Goal: Task Accomplishment & Management: Complete application form

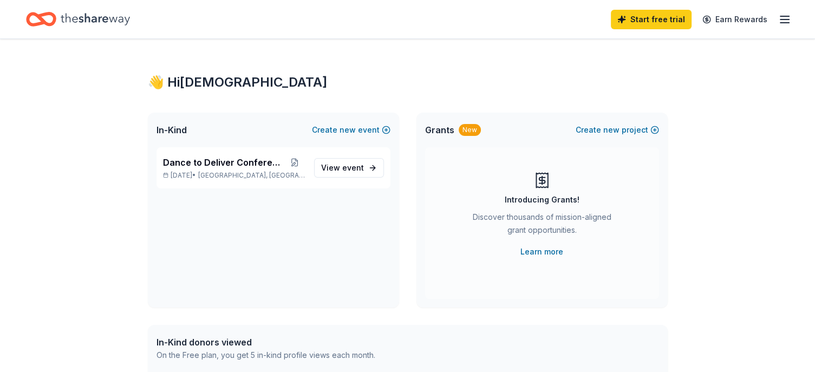
click at [778, 16] on div "Start free trial Earn Rewards" at bounding box center [701, 19] width 180 height 25
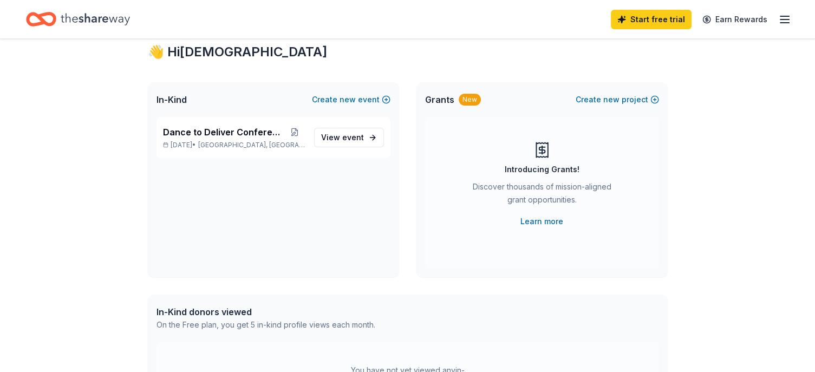
scroll to position [163, 0]
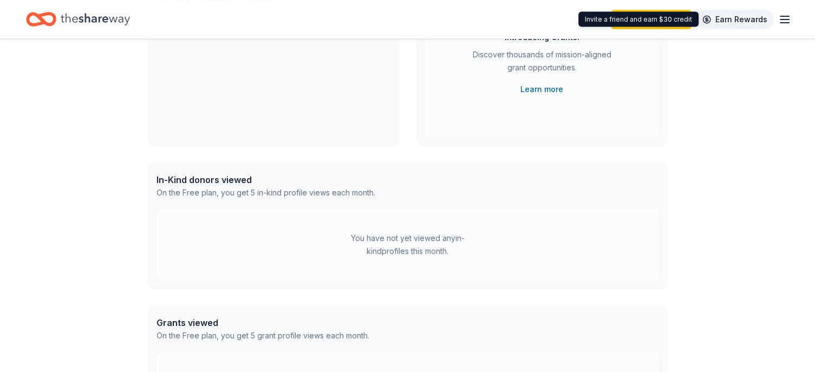
click at [771, 17] on link "Earn Rewards" at bounding box center [735, 20] width 78 height 20
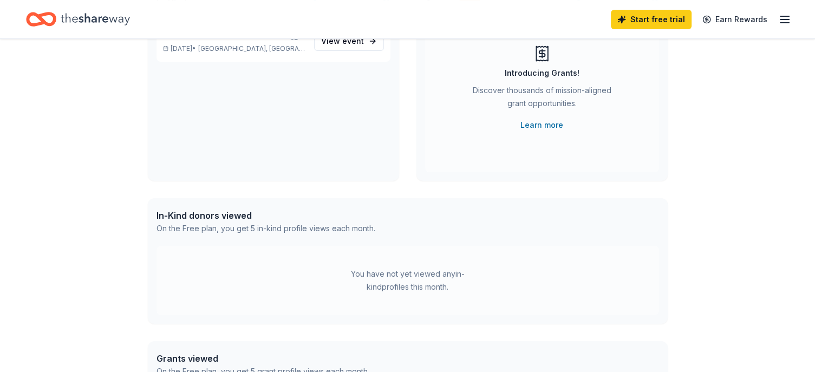
scroll to position [30, 0]
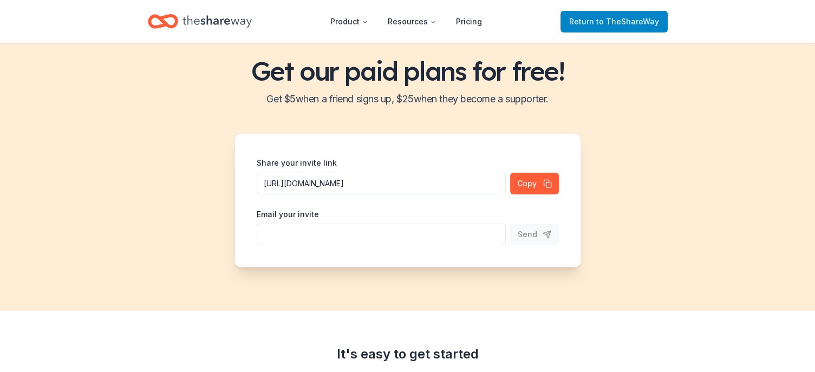
click at [607, 23] on span "to TheShareWay" at bounding box center [627, 21] width 63 height 9
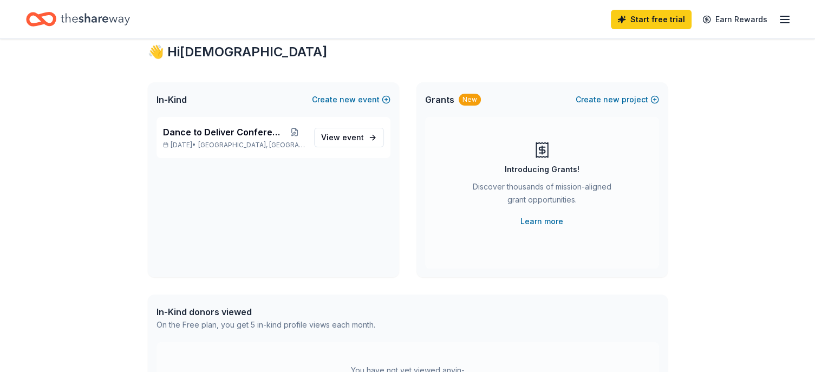
click at [783, 23] on line "button" at bounding box center [785, 23] width 9 height 0
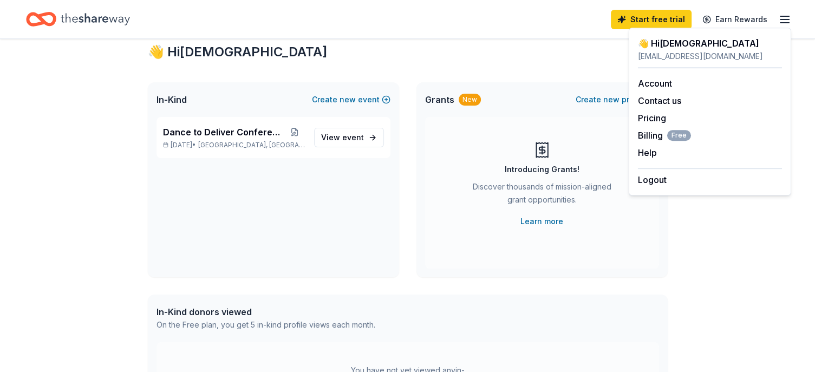
click at [459, 49] on div "👋 Hi [PERSON_NAME]" at bounding box center [408, 51] width 520 height 17
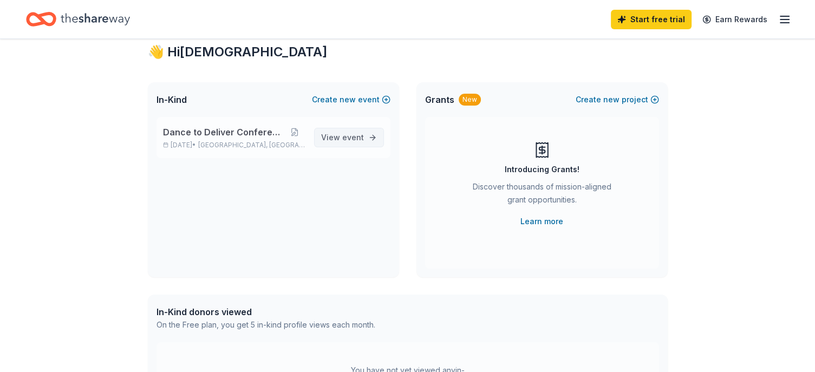
click at [332, 135] on span "View event" at bounding box center [342, 137] width 43 height 13
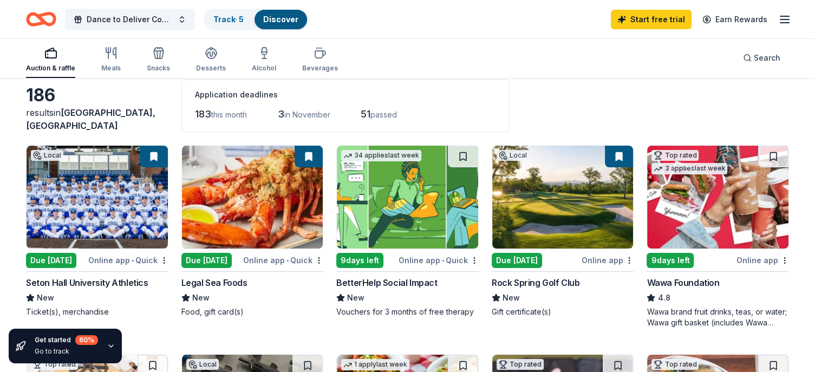
scroll to position [108, 0]
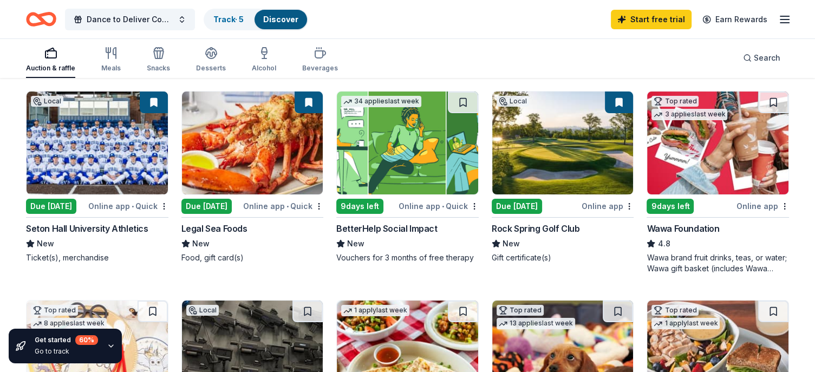
click at [212, 203] on div "Due [DATE]" at bounding box center [206, 206] width 50 height 15
click at [360, 209] on div "9 days left" at bounding box center [359, 206] width 47 height 15
drag, startPoint x: 332, startPoint y: 225, endPoint x: 477, endPoint y: 239, distance: 145.8
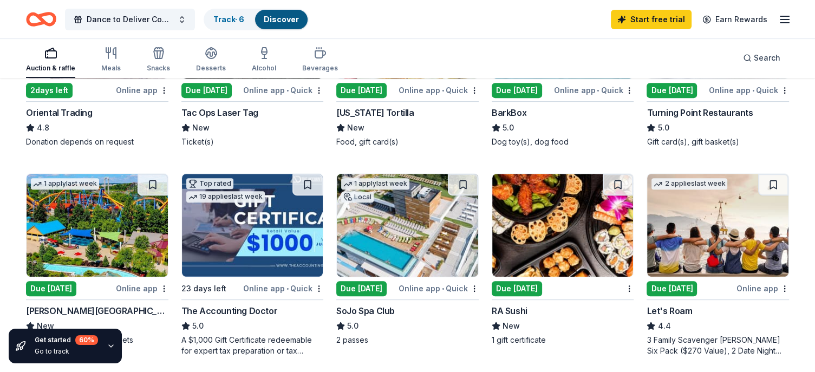
scroll to position [488, 0]
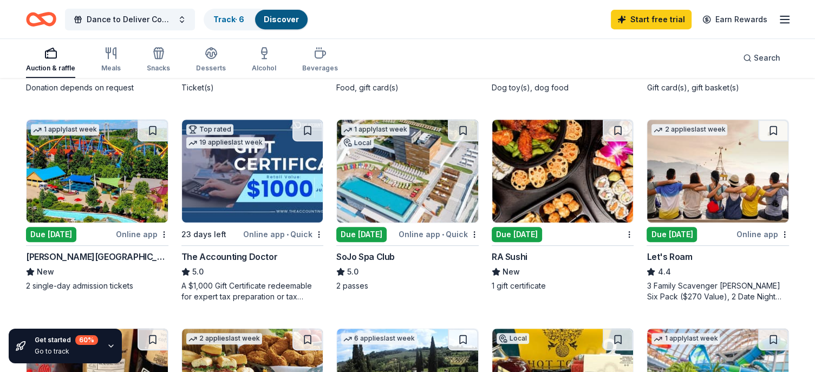
click at [42, 237] on div "Due [DATE]" at bounding box center [51, 234] width 50 height 15
click at [366, 231] on div "Due [DATE]" at bounding box center [361, 234] width 50 height 15
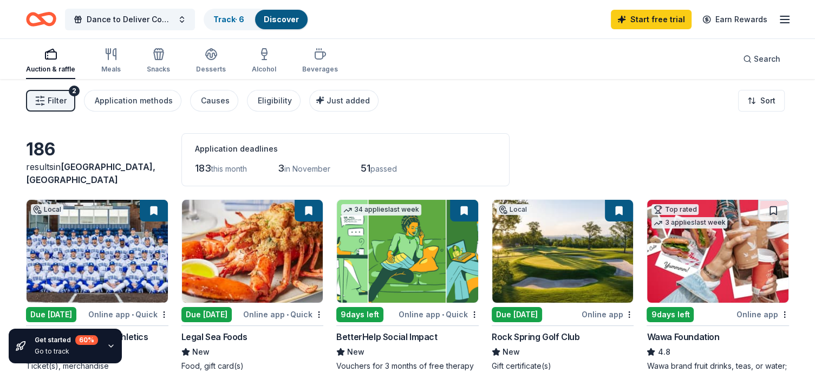
scroll to position [54, 0]
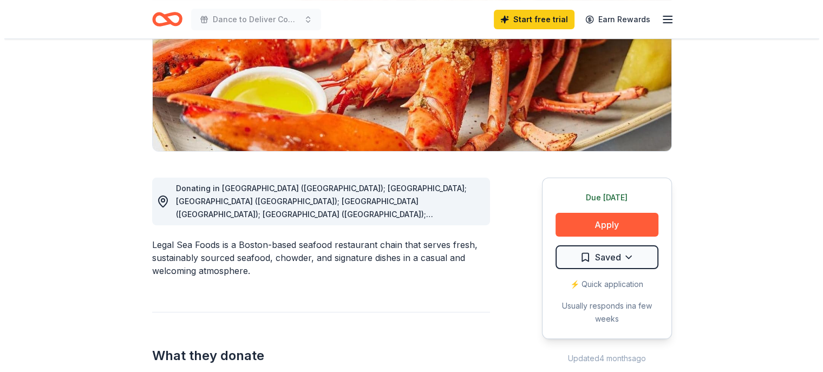
scroll to position [163, 0]
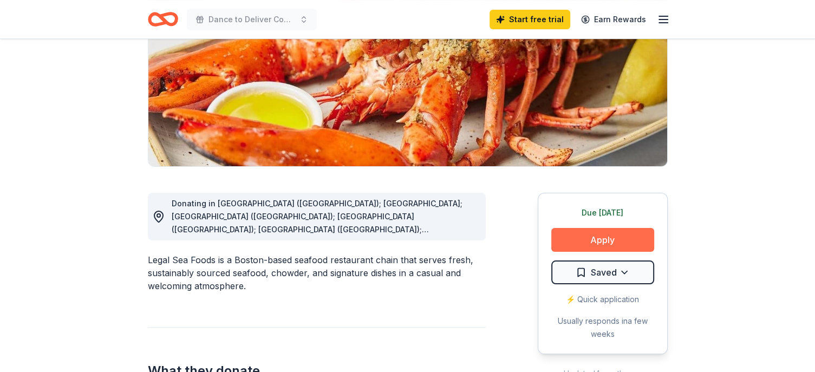
click at [609, 244] on button "Apply" at bounding box center [602, 240] width 103 height 24
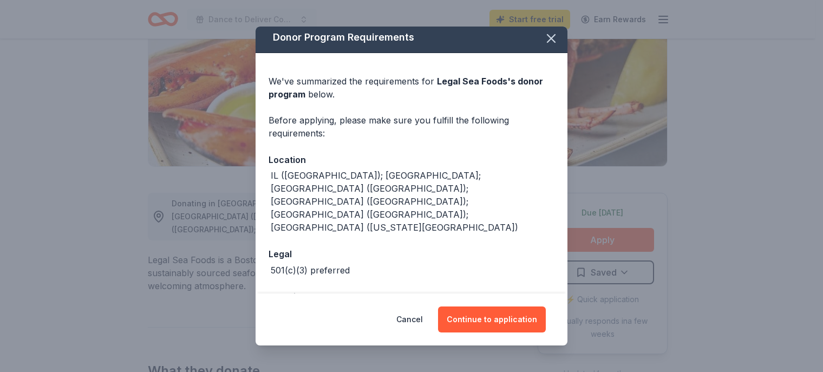
scroll to position [5, 0]
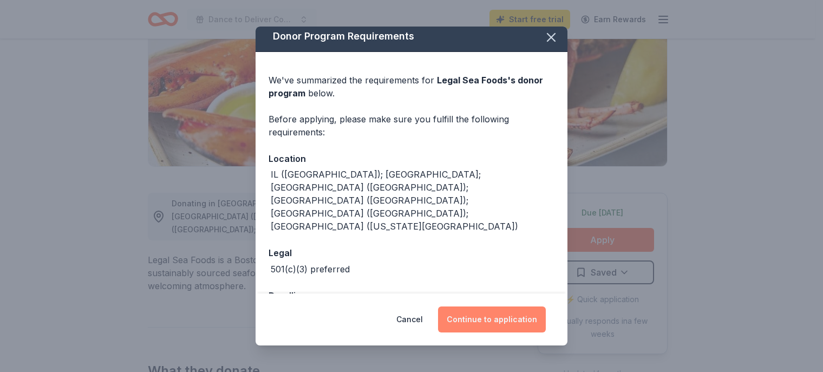
click at [494, 321] on button "Continue to application" at bounding box center [492, 320] width 108 height 26
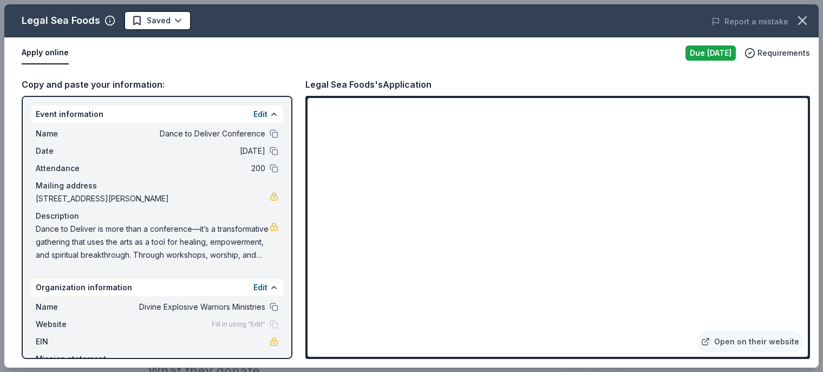
scroll to position [46, 0]
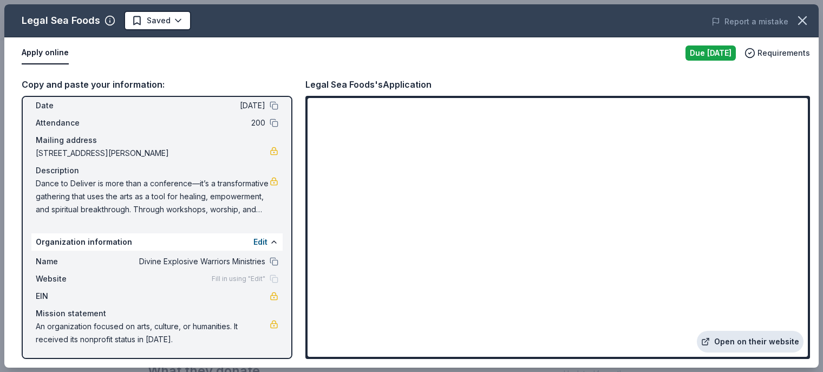
click at [734, 341] on link "Open on their website" at bounding box center [750, 342] width 107 height 22
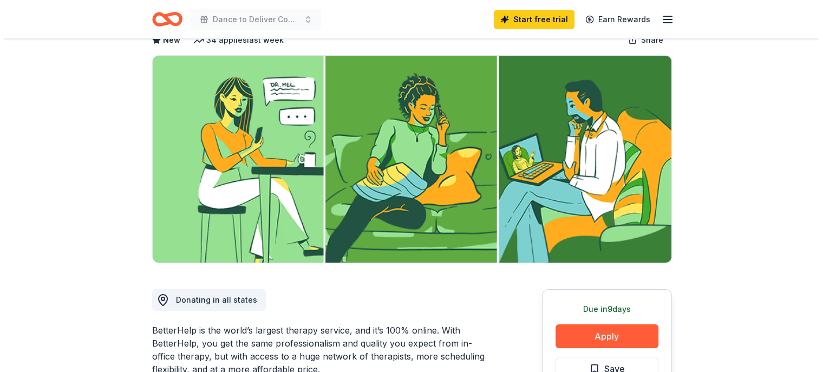
scroll to position [163, 0]
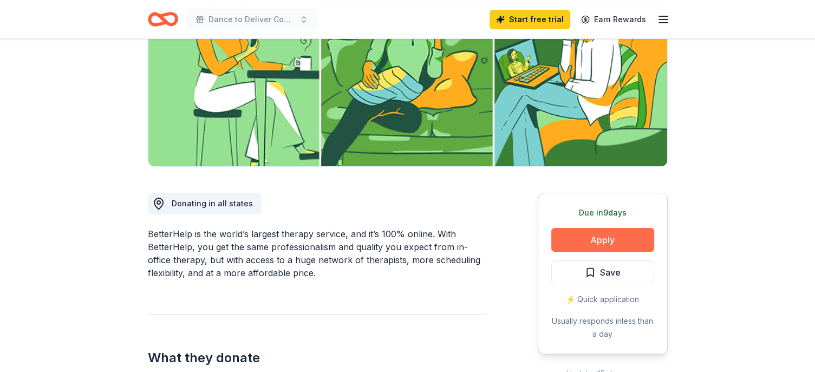
click at [594, 242] on button "Apply" at bounding box center [602, 240] width 103 height 24
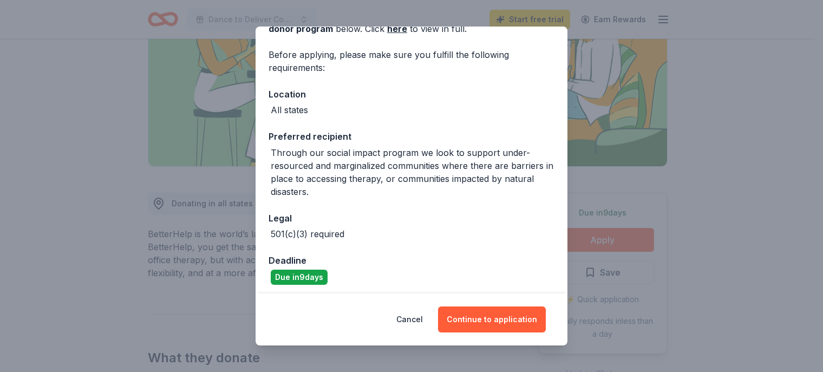
scroll to position [74, 0]
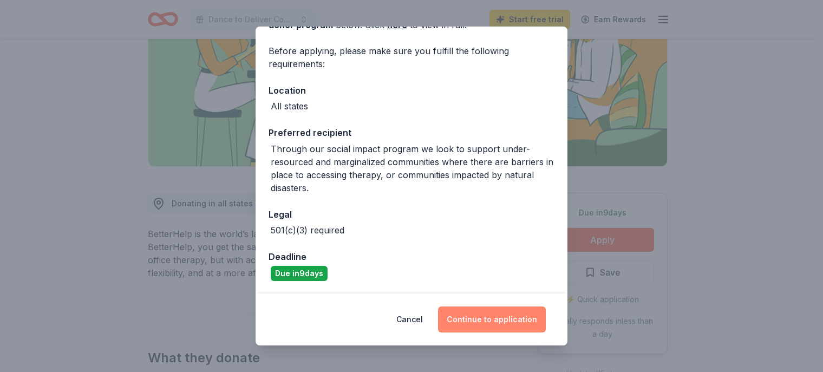
click at [498, 319] on button "Continue to application" at bounding box center [492, 320] width 108 height 26
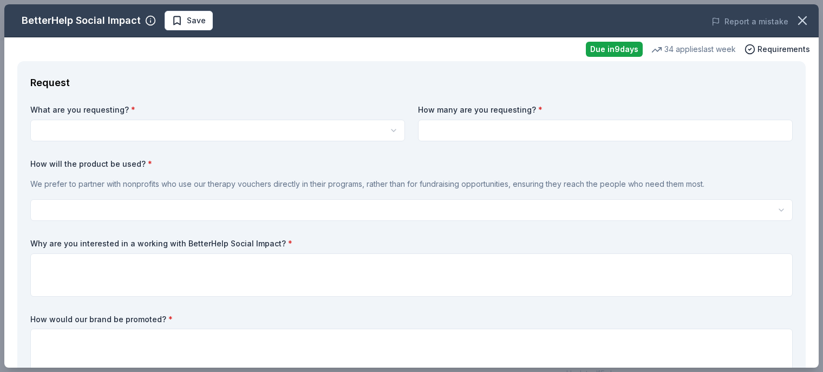
scroll to position [0, 0]
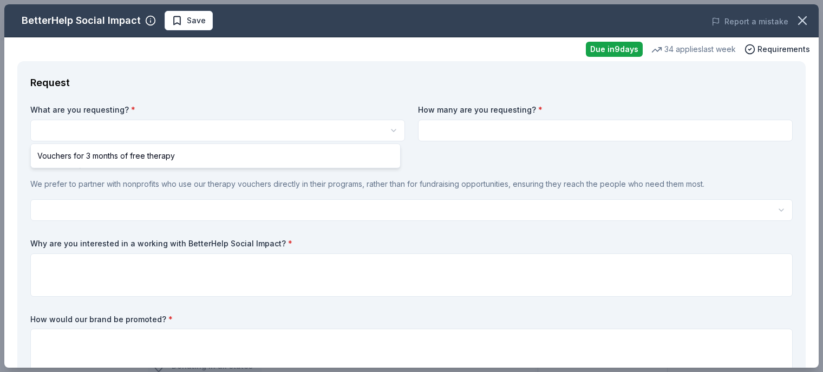
click at [210, 134] on html "Dance to Deliver Conference Save Apply Due [DATE] Share BetterHelp Social Impac…" at bounding box center [411, 186] width 823 height 372
select select "Vouchers for 3 months of free therapy"
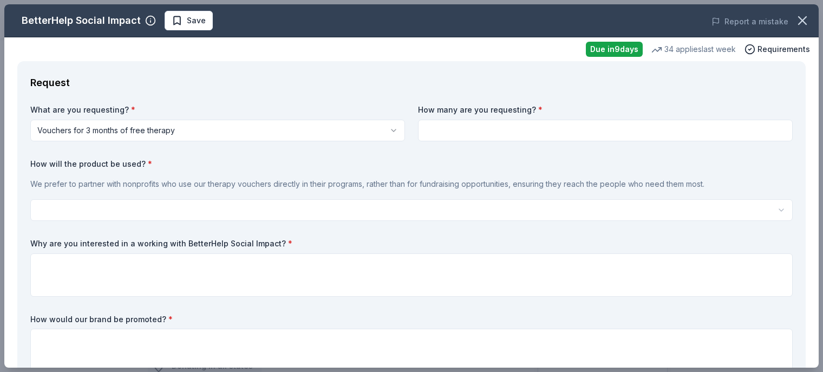
click at [438, 137] on input at bounding box center [605, 131] width 375 height 22
type input "25"
click at [342, 159] on label "How will the product be used? *" at bounding box center [411, 164] width 763 height 11
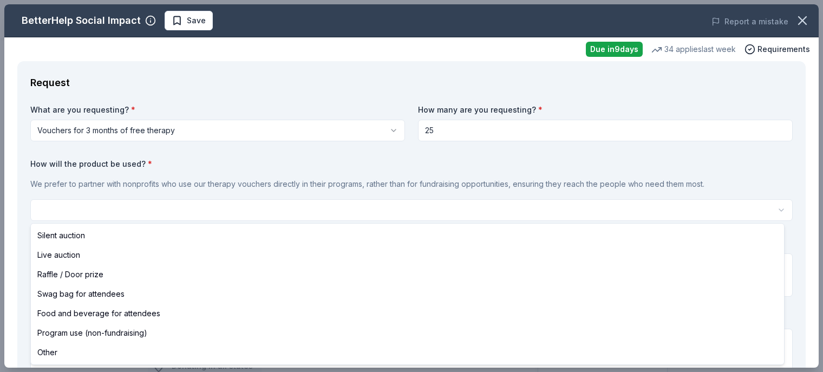
click at [172, 203] on html "Dance to Deliver Conference Save Apply Due [DATE] Share BetterHelp Social Impac…" at bounding box center [411, 186] width 823 height 372
select select "swagBag"
drag, startPoint x: 74, startPoint y: 275, endPoint x: 72, endPoint y: 294, distance: 18.5
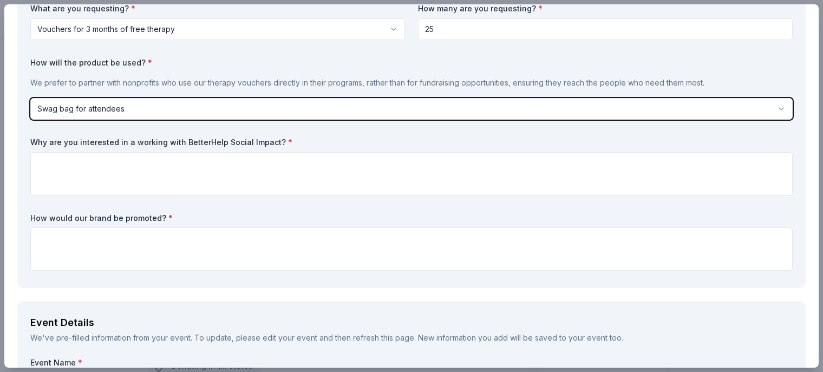
scroll to position [108, 0]
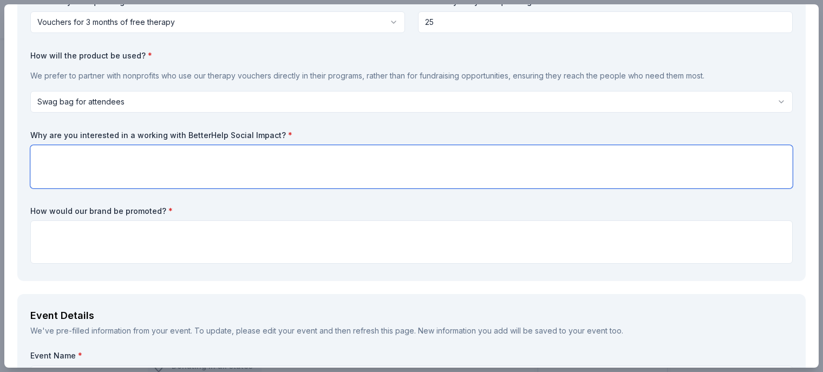
click at [93, 164] on textarea at bounding box center [411, 166] width 763 height 43
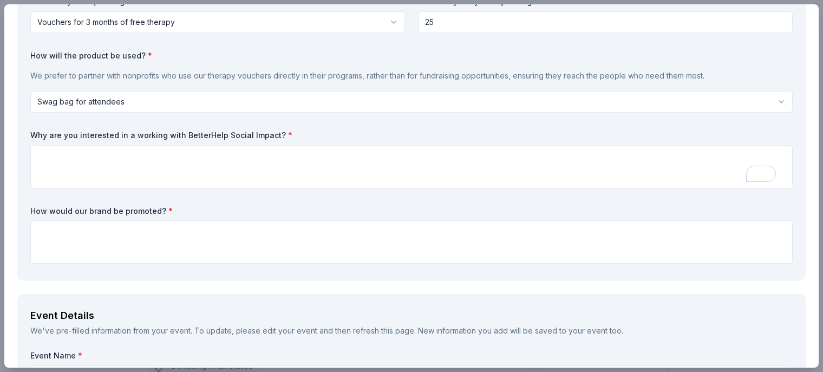
drag, startPoint x: 262, startPoint y: 134, endPoint x: 30, endPoint y: 129, distance: 231.4
click at [55, 130] on label "Why are you interested in a working with BetterHelp Social Impact? *" at bounding box center [411, 135] width 763 height 11
drag, startPoint x: 32, startPoint y: 132, endPoint x: 80, endPoint y: 135, distance: 48.3
click at [80, 135] on label "Why are you interested in a working with BetterHelp Social Impact? *" at bounding box center [411, 135] width 763 height 11
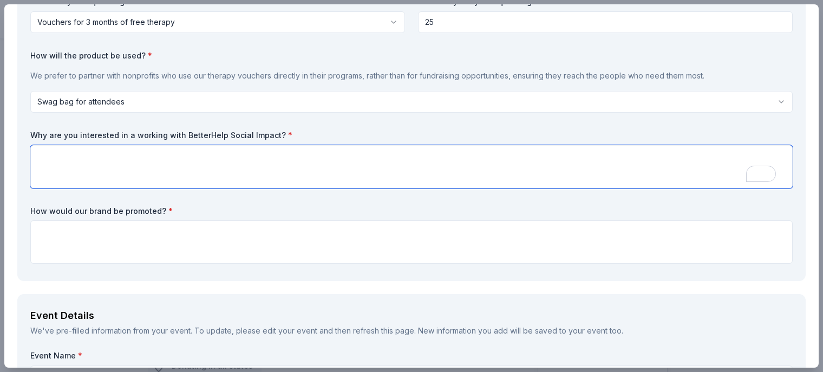
click at [87, 160] on textarea "To enrich screen reader interactions, please activate Accessibility in Grammarl…" at bounding box center [411, 166] width 763 height 43
paste textarea "We’re interested in partnering with BetterHelp Social Impact because our missio…"
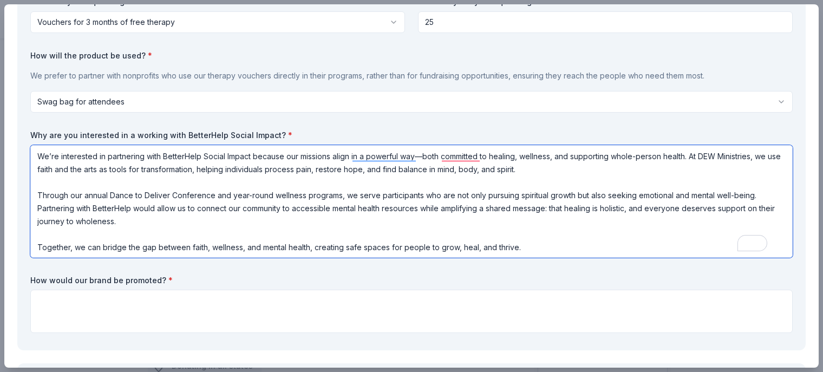
type textarea "We’re interested in partnering with BetterHelp Social Impact because our missio…"
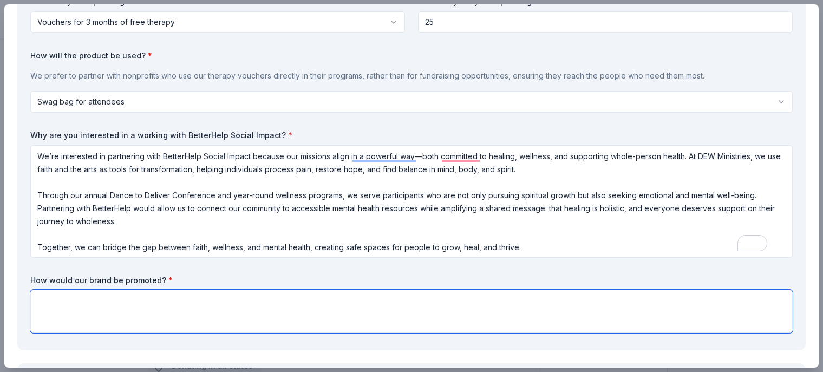
click at [177, 305] on textarea at bounding box center [411, 311] width 763 height 43
paste textarea "The BetterHelp brand would be promoted across multiple platforms before, during…"
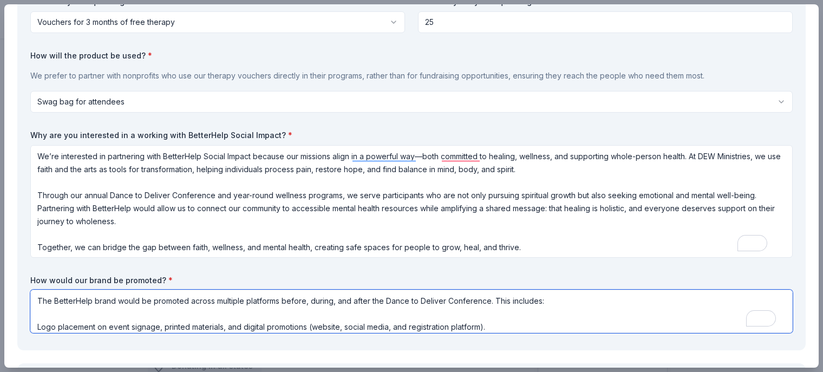
scroll to position [202, 0]
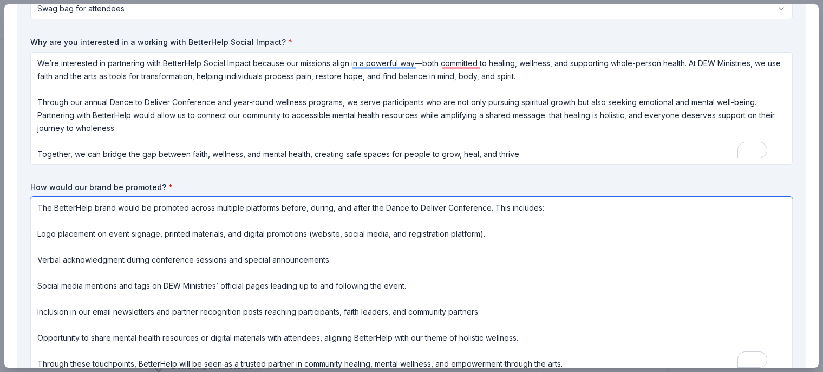
click at [38, 231] on textarea "The BetterHelp brand would be promoted across multiple platforms before, during…" at bounding box center [411, 286] width 763 height 178
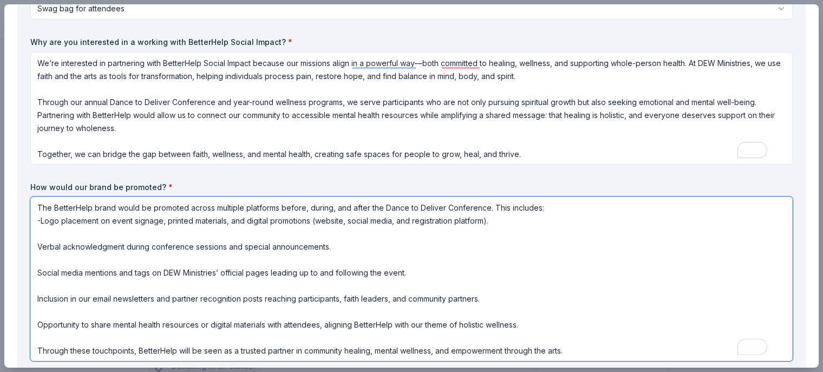
click at [37, 245] on textarea "The BetterHelp brand would be promoted across multiple platforms before, during…" at bounding box center [411, 279] width 763 height 165
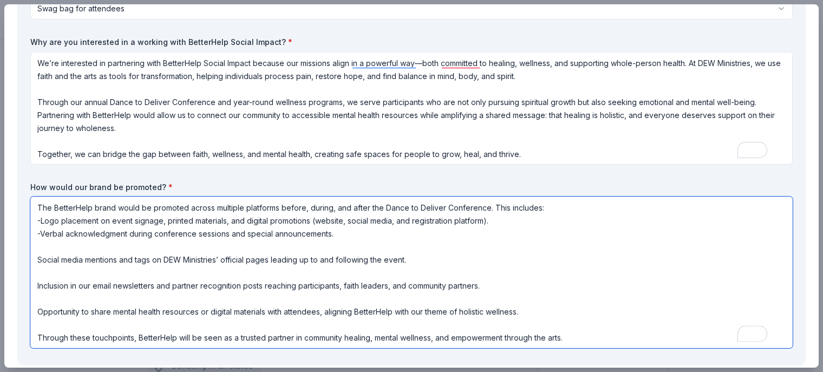
click at [38, 260] on textarea "The BetterHelp brand would be promoted across multiple platforms before, during…" at bounding box center [411, 273] width 763 height 152
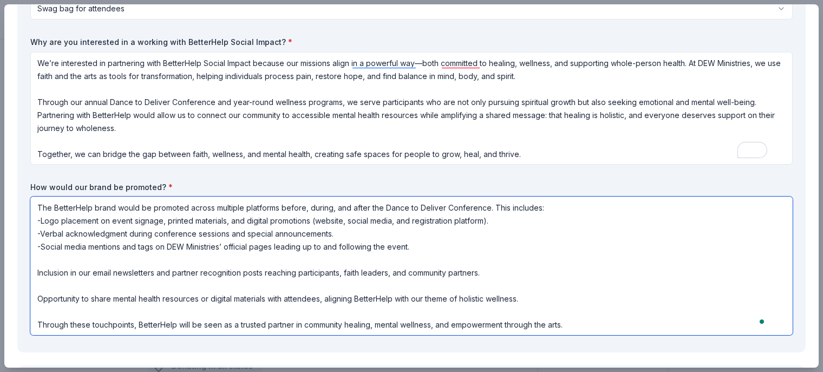
click at [37, 271] on textarea "The BetterHelp brand would be promoted across multiple platforms before, during…" at bounding box center [411, 266] width 763 height 139
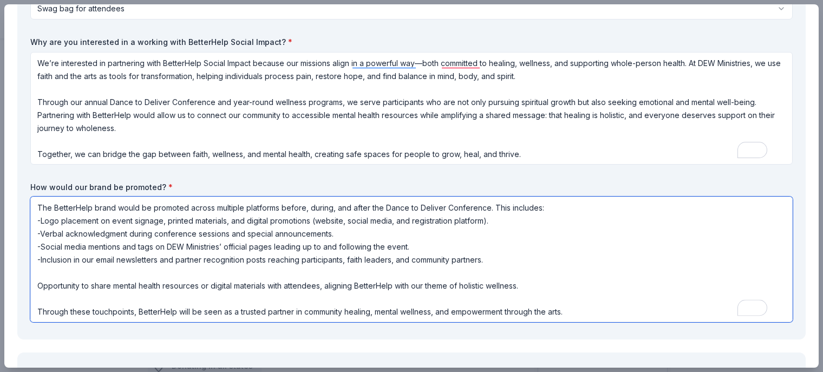
click at [37, 286] on textarea "The BetterHelp brand would be promoted across multiple platforms before, during…" at bounding box center [411, 260] width 763 height 126
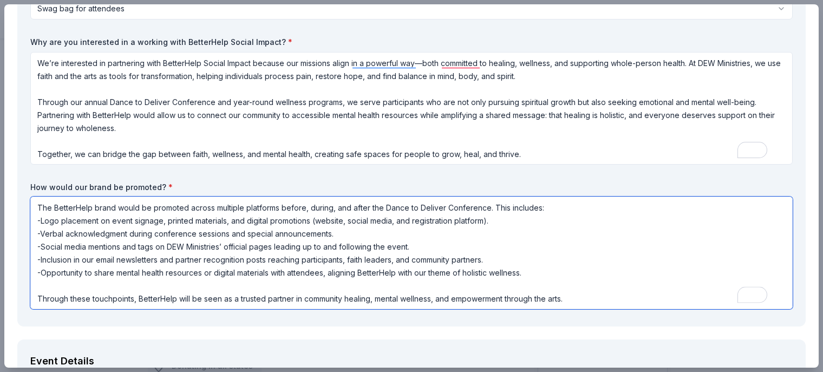
click at [35, 298] on textarea "The BetterHelp brand would be promoted across multiple platforms before, during…" at bounding box center [411, 253] width 763 height 113
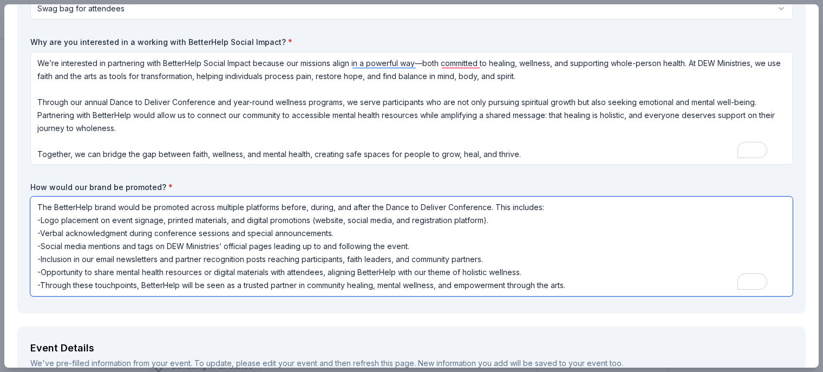
type textarea "The BetterHelp brand would be promoted across multiple platforms before, during…"
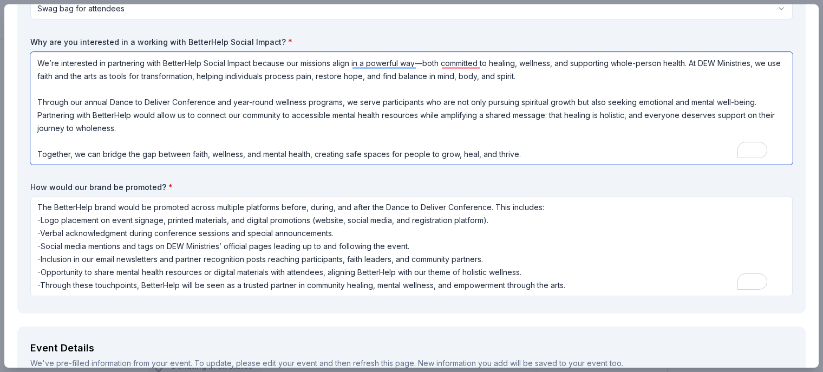
click at [208, 132] on textarea "We’re interested in partnering with BetterHelp Social Impact because our missio…" at bounding box center [411, 108] width 763 height 113
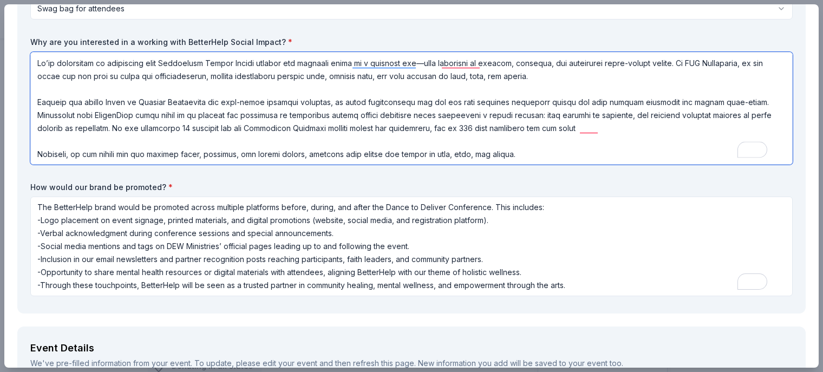
drag, startPoint x: 503, startPoint y: 129, endPoint x: 493, endPoint y: 129, distance: 9.8
click at [493, 129] on textarea "To enrich screen reader interactions, please activate Accessibility in Grammarl…" at bounding box center [411, 108] width 763 height 113
click at [615, 129] on textarea "To enrich screen reader interactions, please activate Accessibility in Grammarl…" at bounding box center [411, 108] width 763 height 113
click at [661, 133] on textarea "To enrich screen reader interactions, please activate Accessibility in Grammarl…" at bounding box center [411, 108] width 763 height 113
click at [654, 128] on textarea "To enrich screen reader interactions, please activate Accessibility in Grammarl…" at bounding box center [411, 108] width 763 height 113
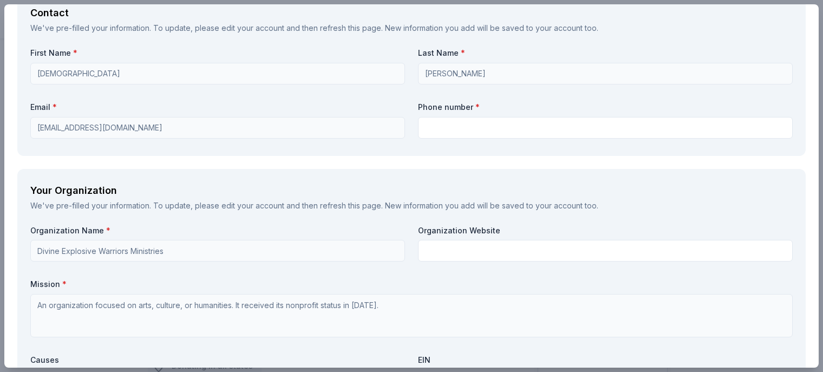
scroll to position [906, 0]
type textarea "Lo’ip dolorsitam co adipiscing elit SeddoeIusm Tempor Incidi utlabor etd magnaa…"
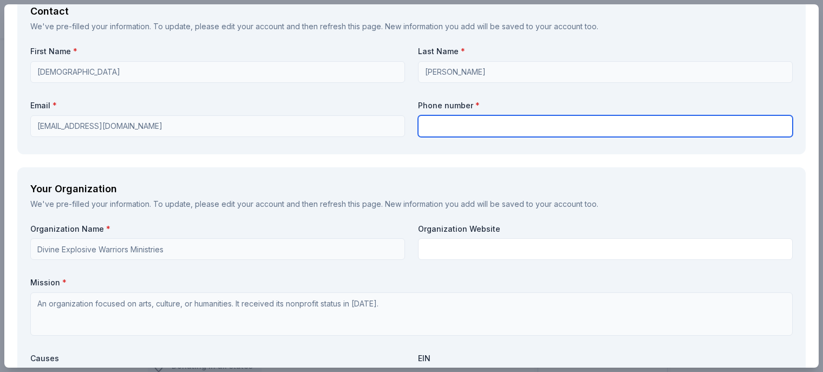
click at [438, 123] on input "text" at bounding box center [605, 126] width 375 height 22
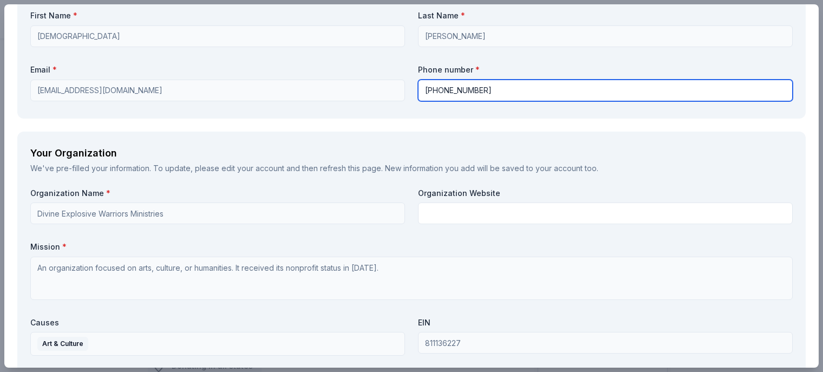
scroll to position [960, 0]
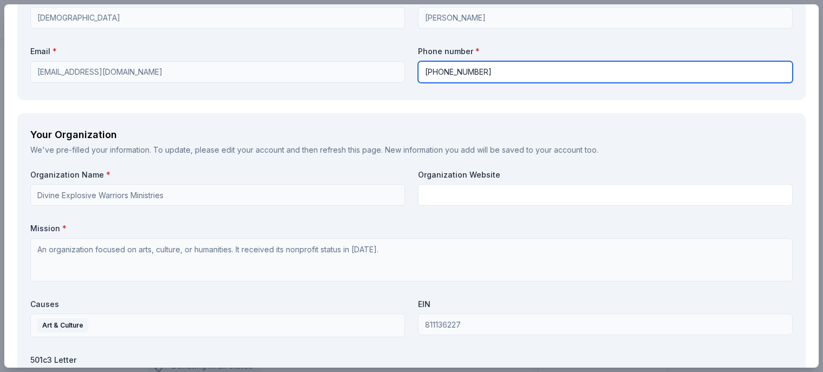
type input "[PHONE_NUMBER]"
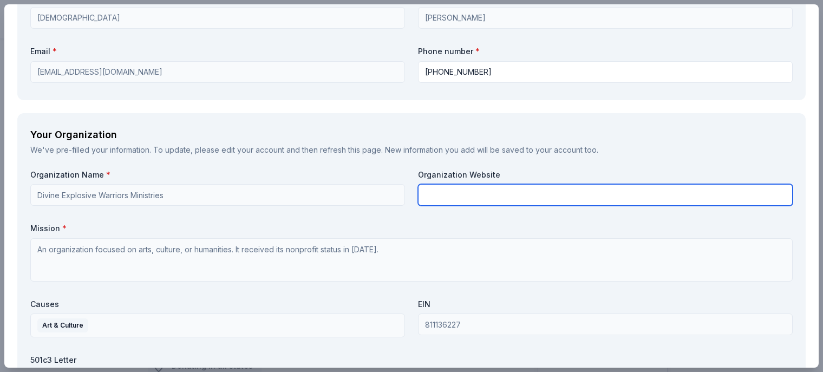
click at [433, 194] on input "text" at bounding box center [605, 195] width 375 height 22
type input "[DOMAIN_NAME]"
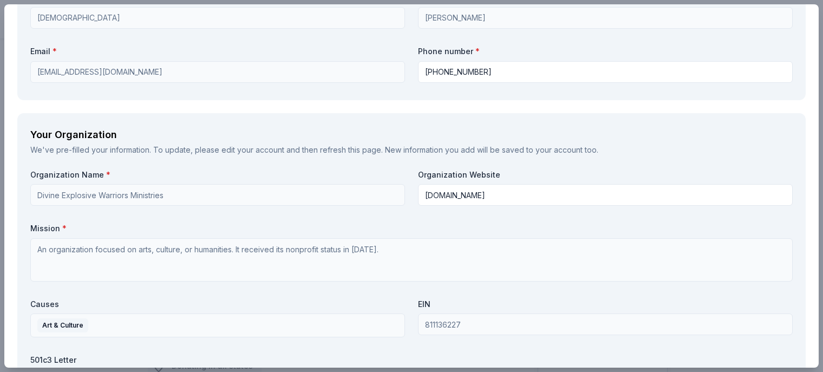
click at [407, 212] on div "Organization Name * Divine Explosive Warriors Ministries Organization Website […" at bounding box center [411, 296] width 763 height 252
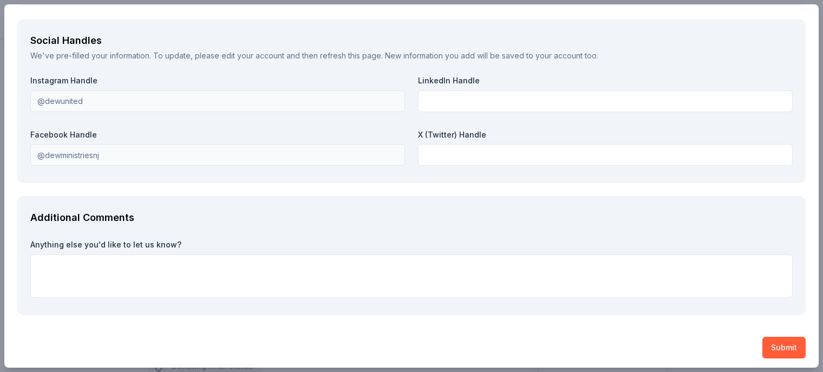
scroll to position [1391, 0]
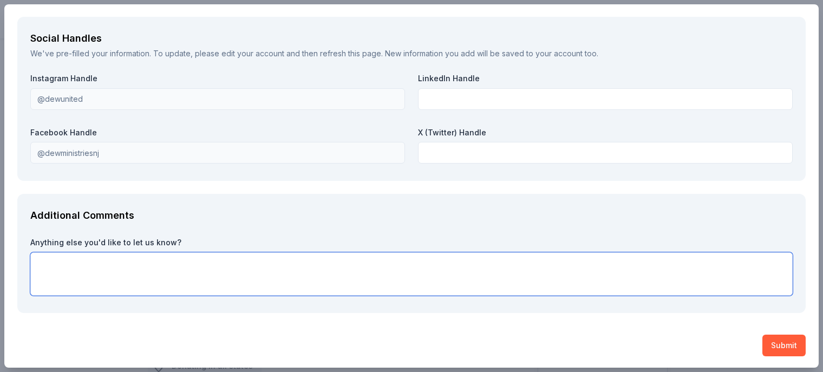
click at [261, 262] on textarea at bounding box center [411, 273] width 763 height 43
paste textarea "We deeply believe that healing happens in many forms—through faith, through mov…"
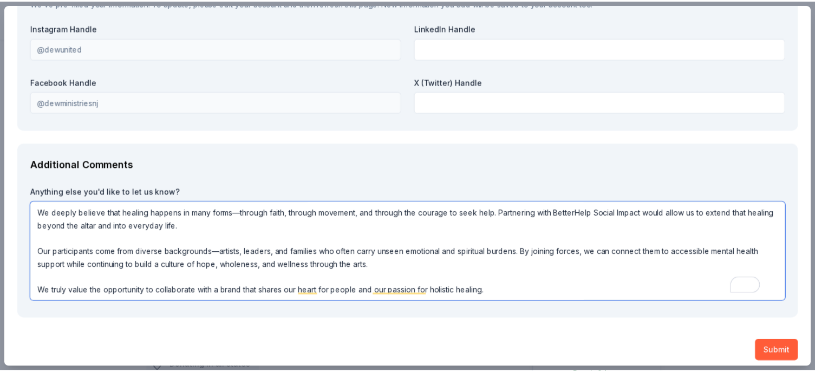
scroll to position [1448, 0]
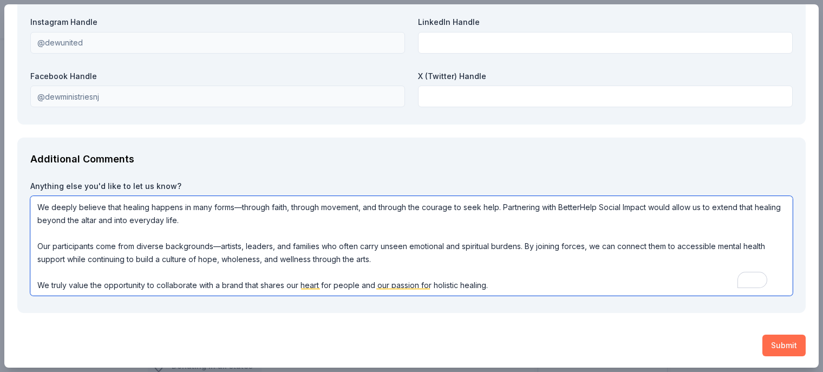
type textarea "We deeply believe that healing happens in many forms—through faith, through mov…"
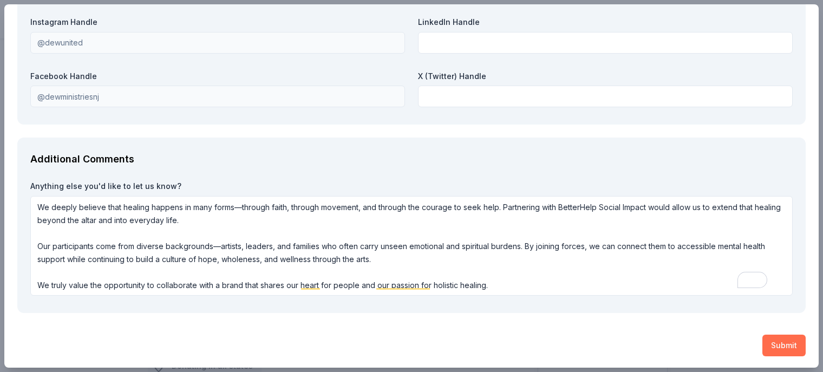
click at [765, 343] on button "Submit" at bounding box center [784, 346] width 43 height 22
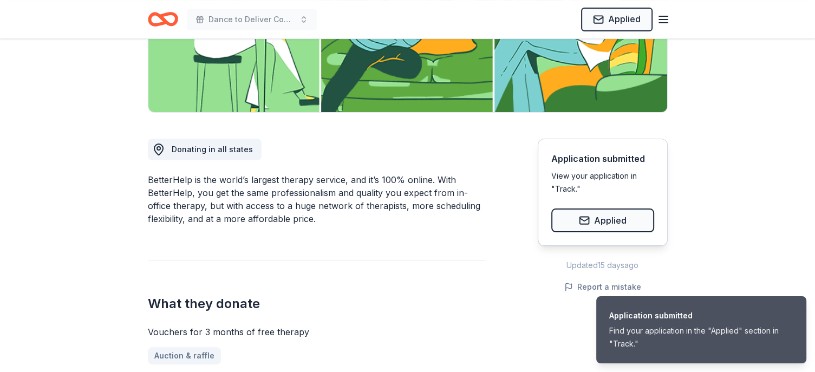
scroll to position [379, 0]
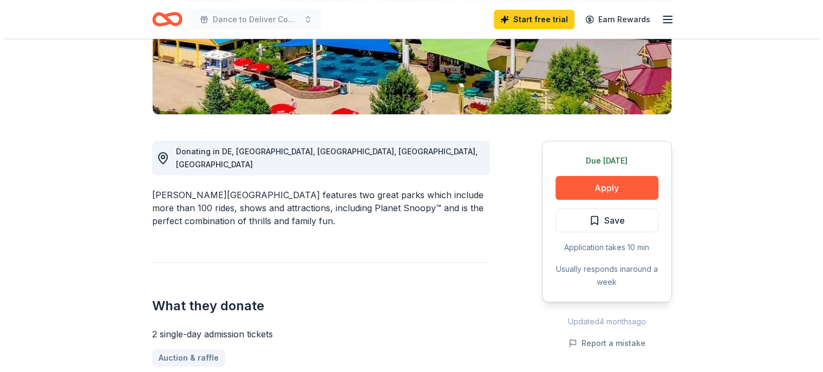
scroll to position [217, 0]
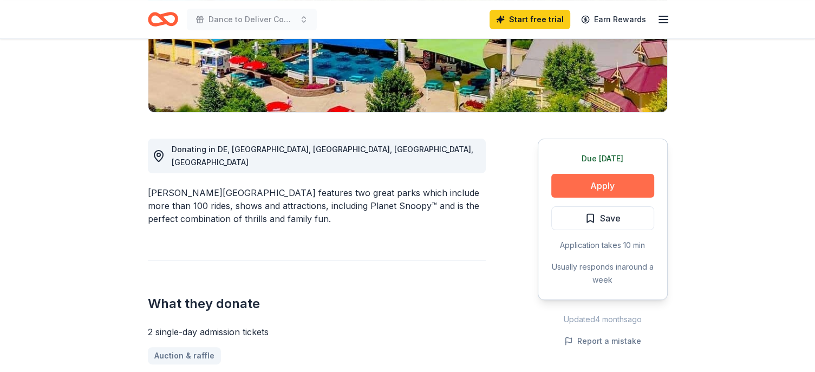
click at [579, 184] on button "Apply" at bounding box center [602, 186] width 103 height 24
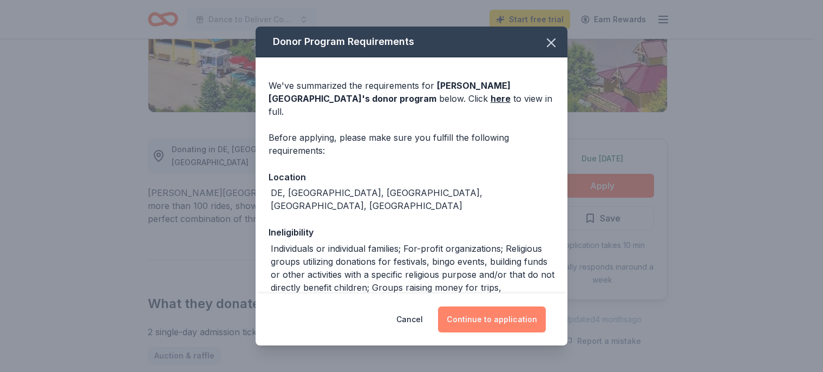
click at [527, 315] on button "Continue to application" at bounding box center [492, 320] width 108 height 26
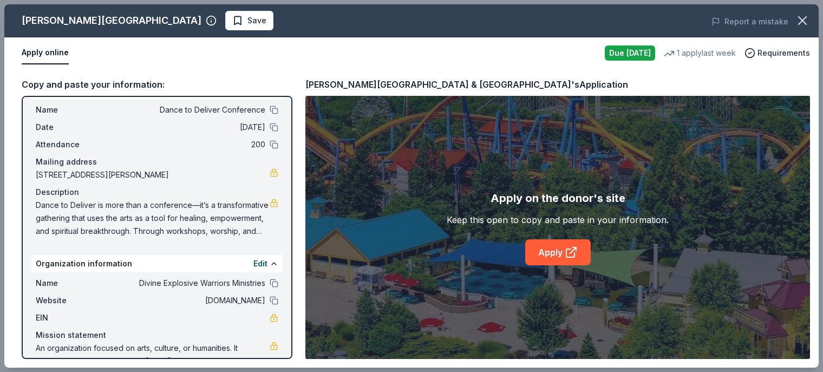
scroll to position [46, 0]
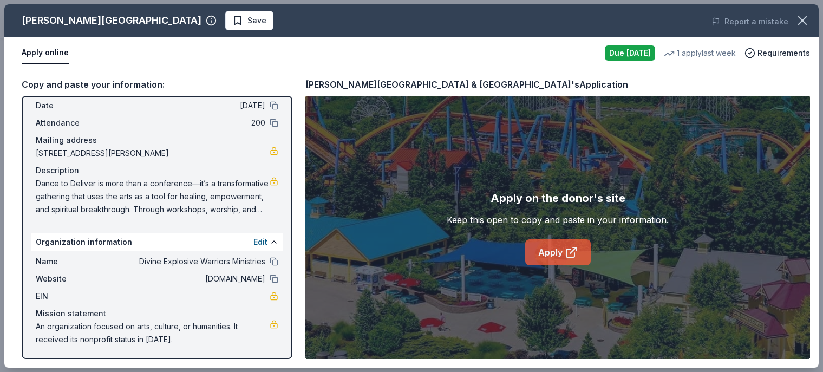
click at [536, 252] on link "Apply" at bounding box center [558, 252] width 66 height 26
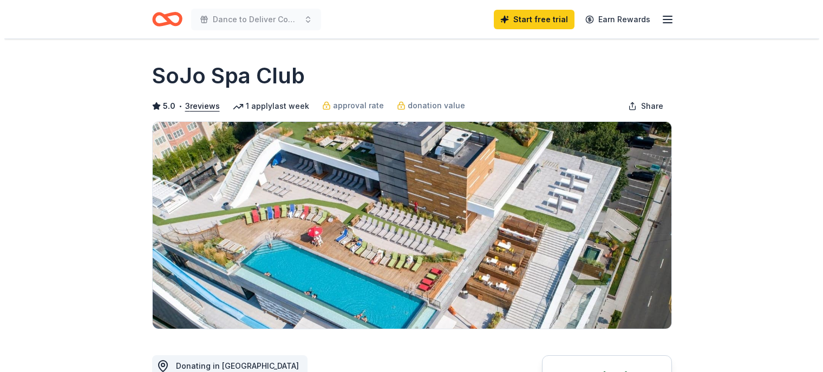
scroll to position [217, 0]
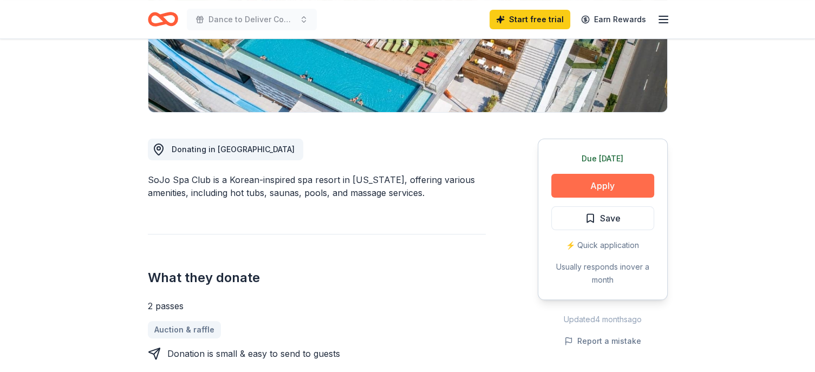
click at [601, 185] on button "Apply" at bounding box center [602, 186] width 103 height 24
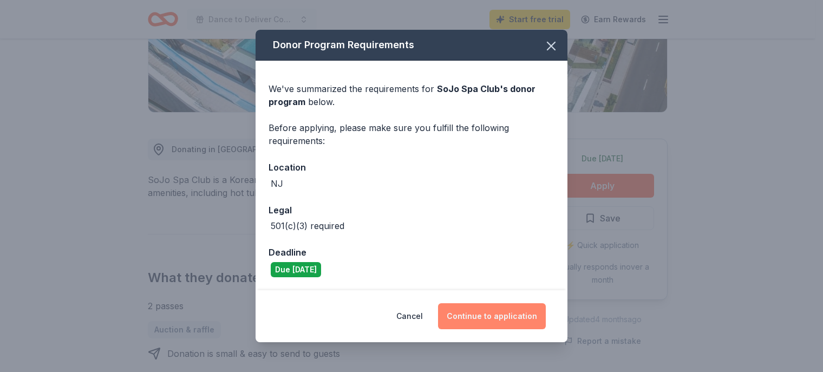
click at [499, 316] on button "Continue to application" at bounding box center [492, 316] width 108 height 26
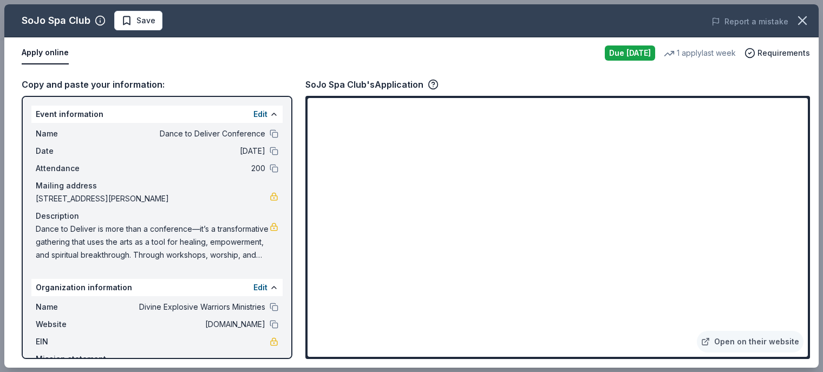
scroll to position [46, 0]
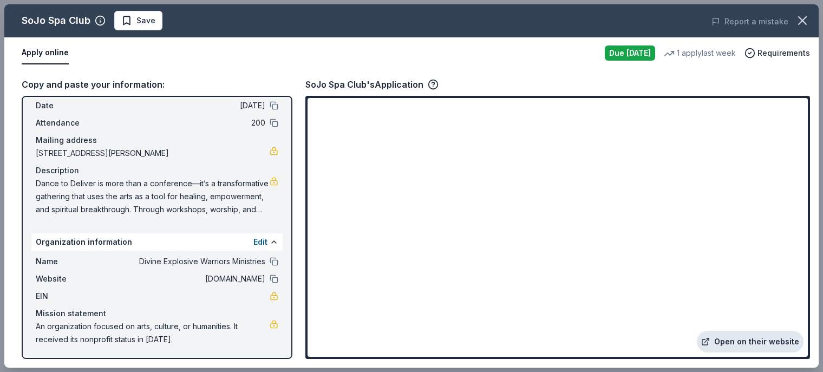
click at [739, 339] on link "Open on their website" at bounding box center [750, 342] width 107 height 22
